Goal: Transaction & Acquisition: Subscribe to service/newsletter

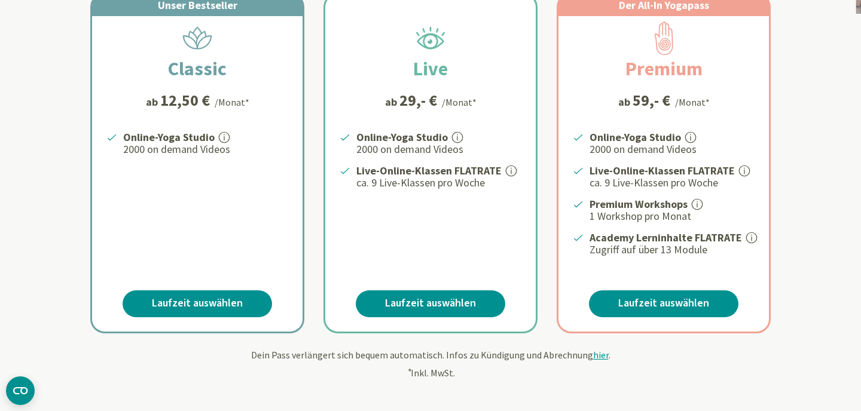
scroll to position [229, 0]
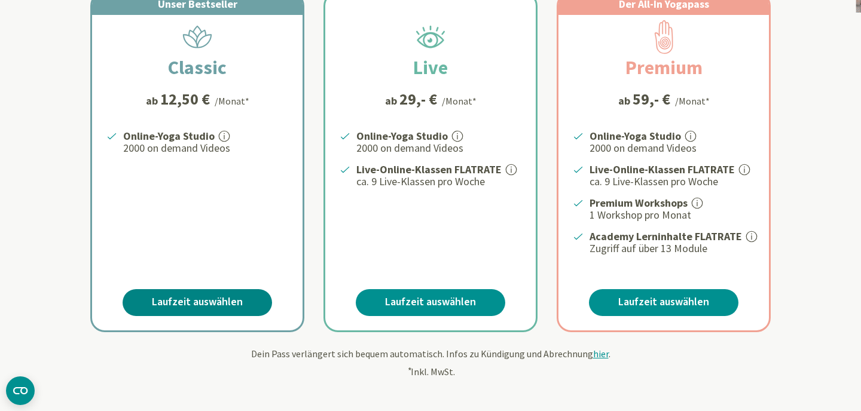
click at [172, 299] on link "Laufzeit auswählen" at bounding box center [198, 302] width 150 height 27
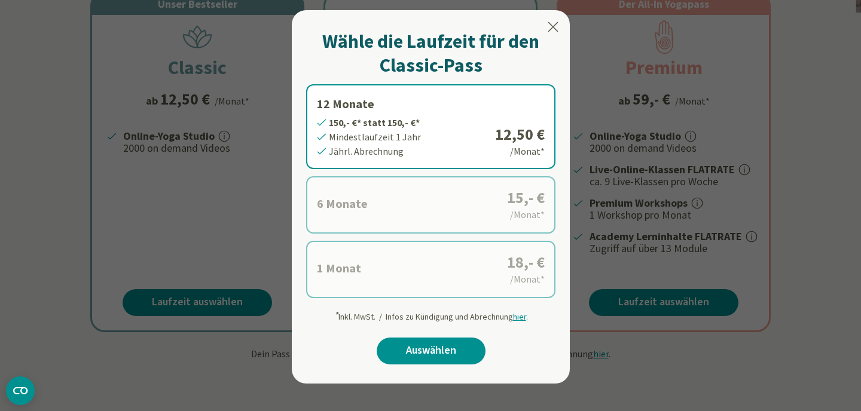
click at [433, 205] on label "6 Monate 90,- €* statt 90,- €* Mindestlaufzeit 6 Monate Halbjährl. Abrechnung 1…" at bounding box center [430, 204] width 249 height 57
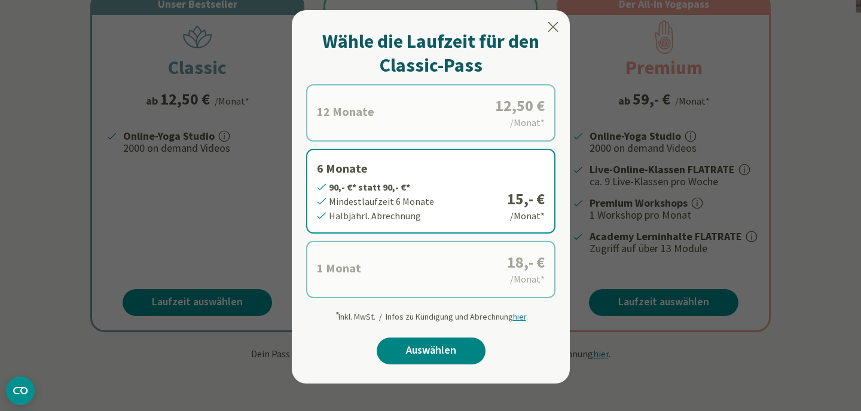
click at [425, 346] on link "Auswählen" at bounding box center [431, 351] width 109 height 27
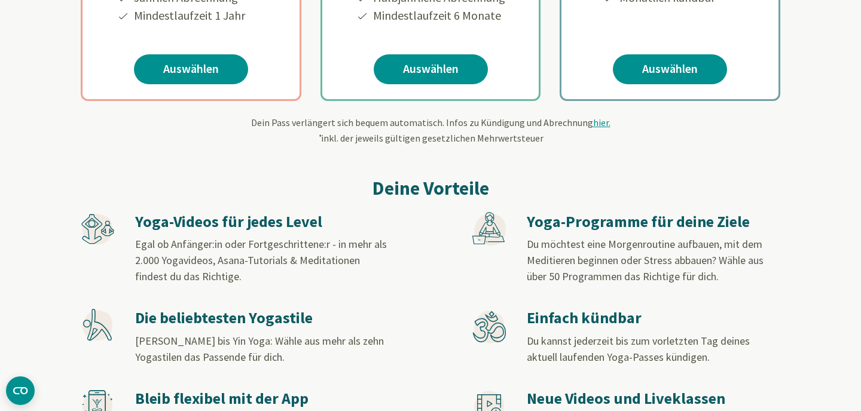
scroll to position [419, 0]
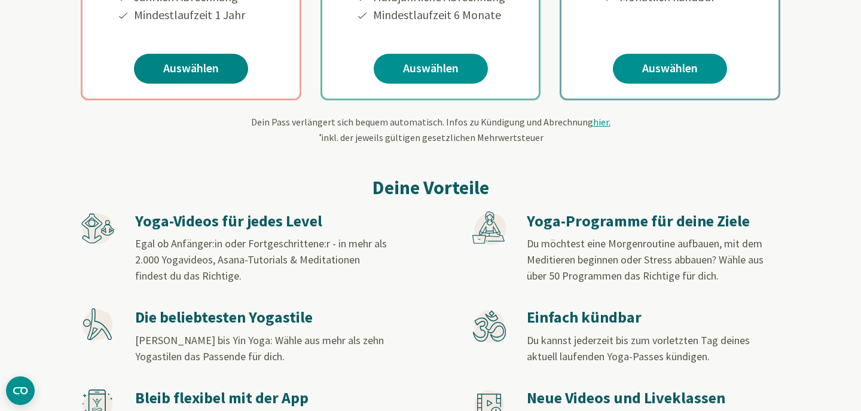
click at [170, 73] on link "Auswählen" at bounding box center [191, 69] width 114 height 30
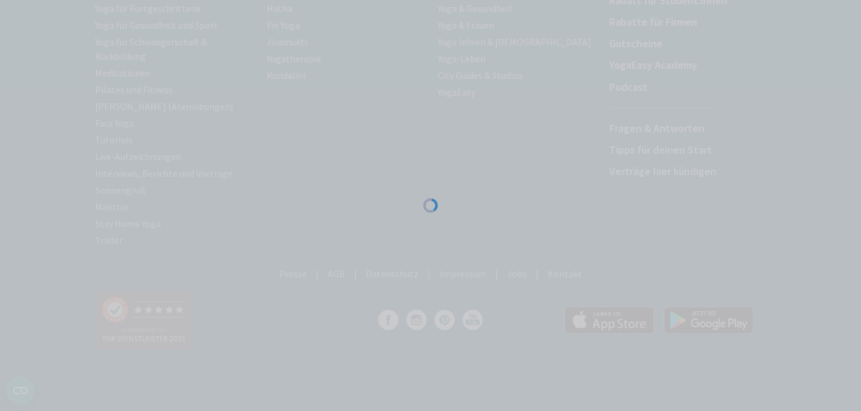
scroll to position [233, 0]
